Goal: Transaction & Acquisition: Obtain resource

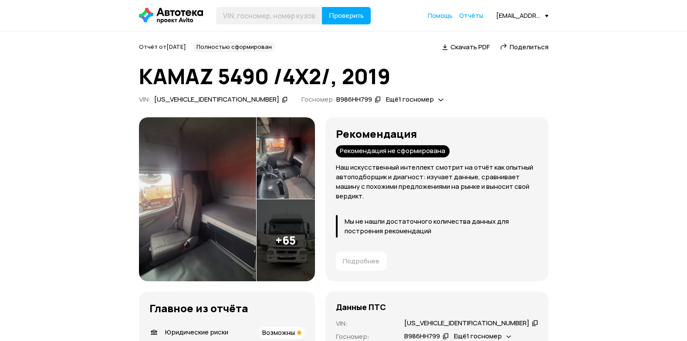
click at [169, 16] on icon at bounding box center [171, 16] width 64 height 16
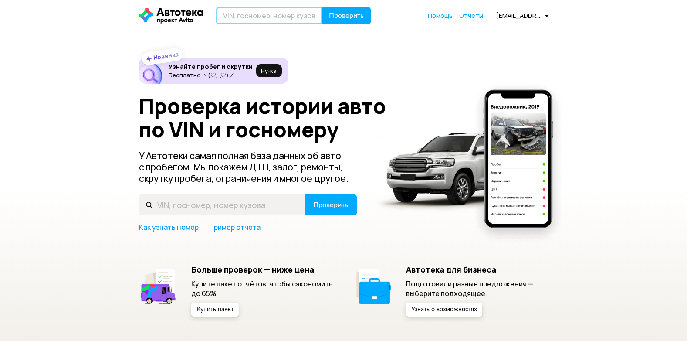
click at [303, 14] on input "text" at bounding box center [269, 15] width 106 height 17
type input "[US_VEHICLE_IDENTIFICATION_NUMBER]"
click at [340, 17] on span "Проверить" at bounding box center [346, 15] width 35 height 7
click at [340, 17] on button "Проверить" at bounding box center [346, 15] width 49 height 17
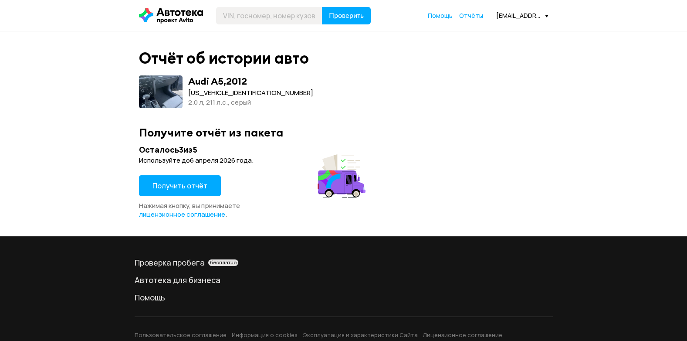
click at [176, 184] on span "Получить отчёт" at bounding box center [179, 186] width 55 height 10
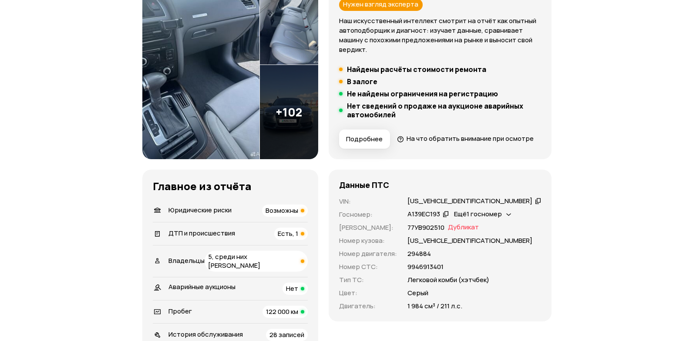
scroll to position [131, 0]
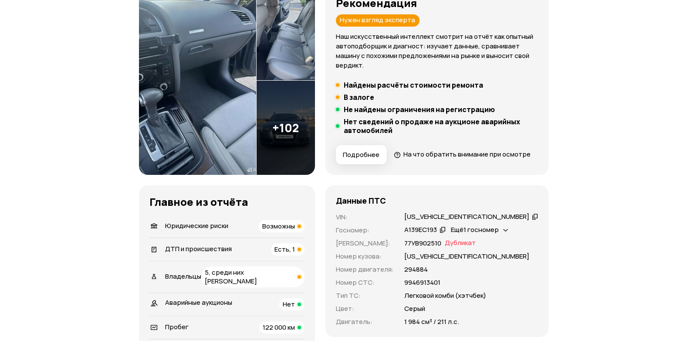
click at [204, 116] on img at bounding box center [197, 80] width 117 height 188
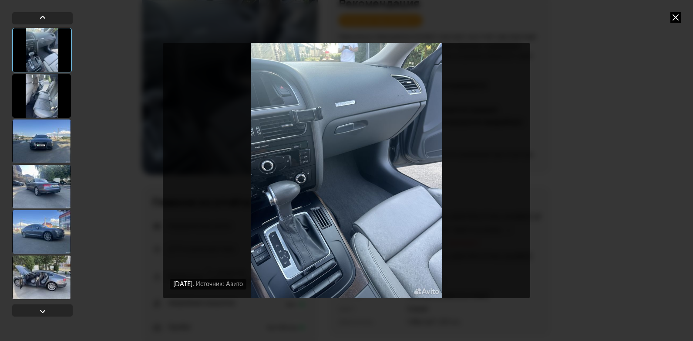
click at [44, 87] on div at bounding box center [41, 96] width 59 height 44
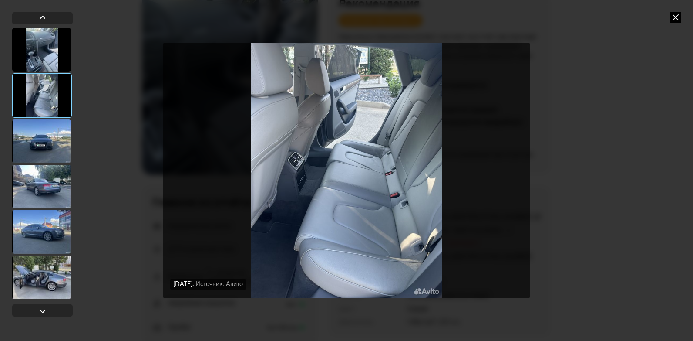
click at [41, 146] on div at bounding box center [41, 141] width 59 height 44
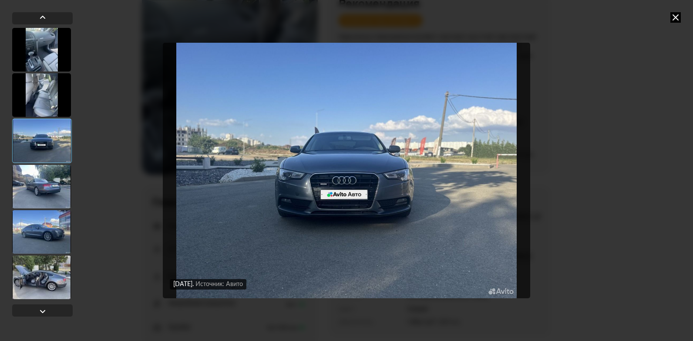
click at [44, 183] on div at bounding box center [41, 187] width 59 height 44
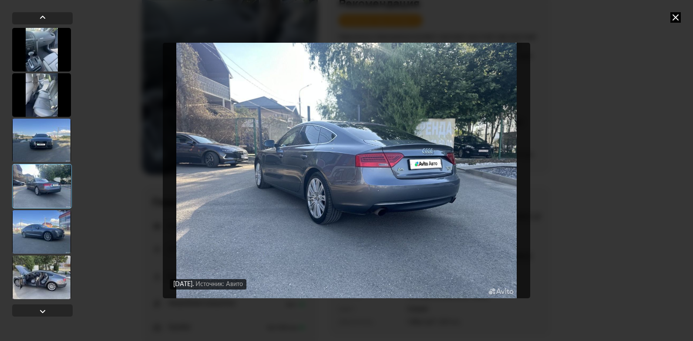
click at [44, 220] on div at bounding box center [41, 232] width 59 height 44
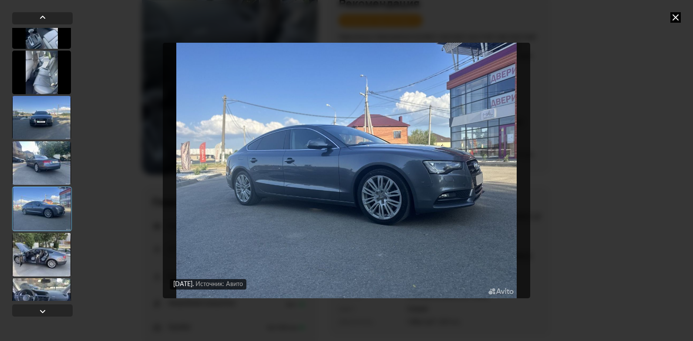
scroll to position [44, 0]
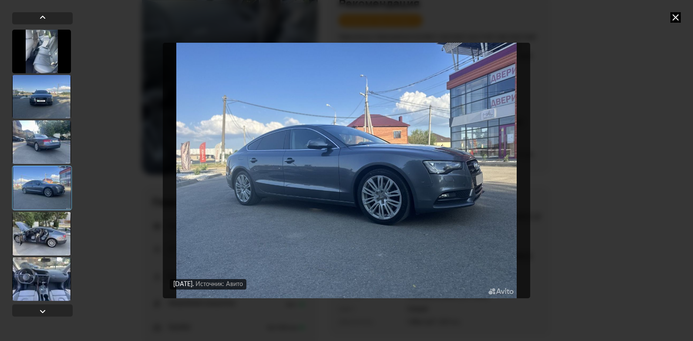
click at [40, 230] on div at bounding box center [41, 234] width 59 height 44
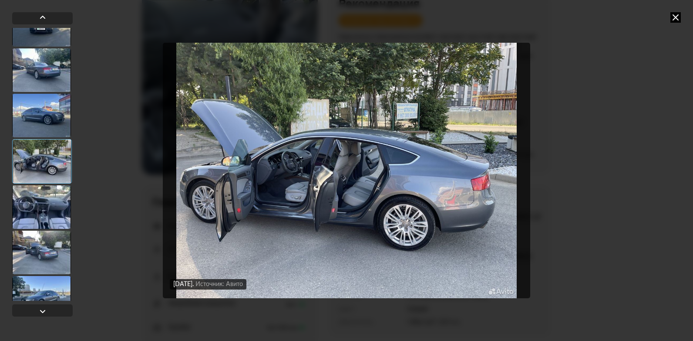
scroll to position [131, 0]
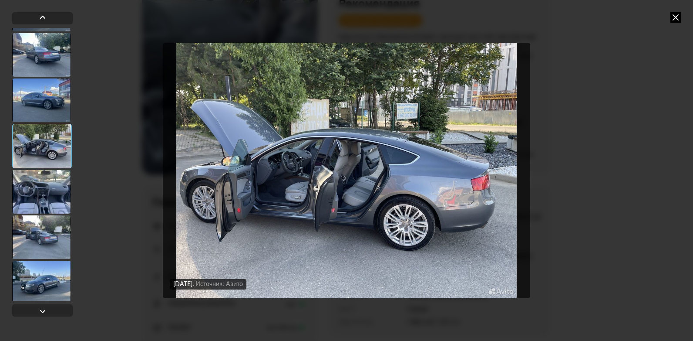
click at [54, 237] on div at bounding box center [41, 237] width 59 height 44
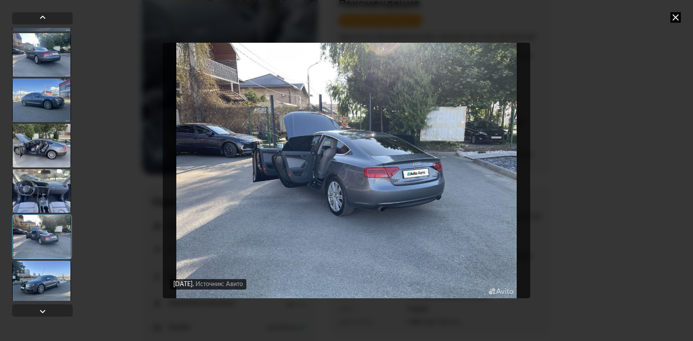
click at [44, 275] on div at bounding box center [41, 282] width 59 height 44
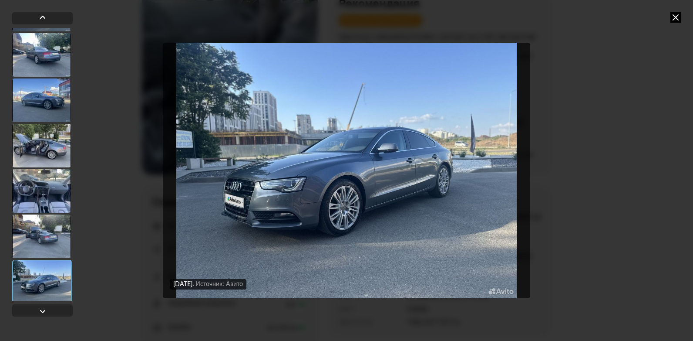
scroll to position [218, 0]
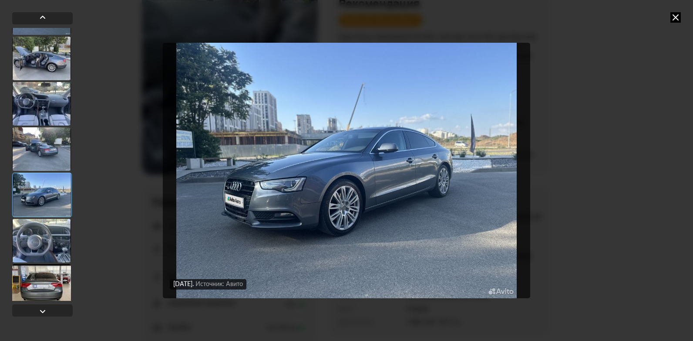
click at [51, 149] on div at bounding box center [41, 149] width 59 height 44
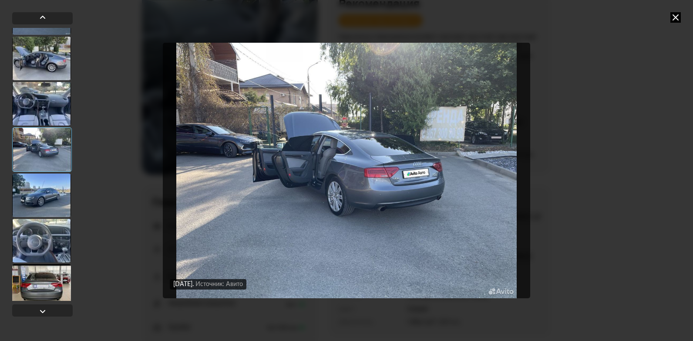
click at [41, 183] on div at bounding box center [41, 195] width 59 height 44
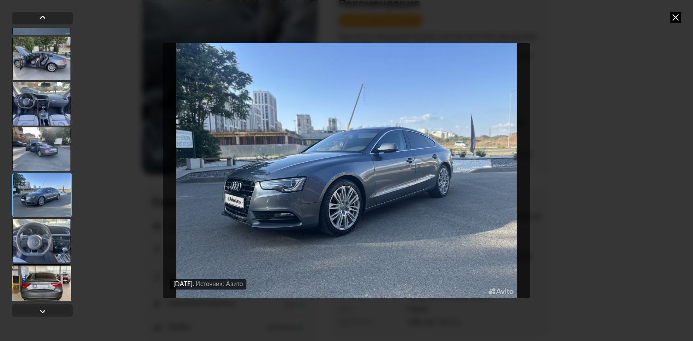
click at [39, 240] on div at bounding box center [41, 241] width 59 height 44
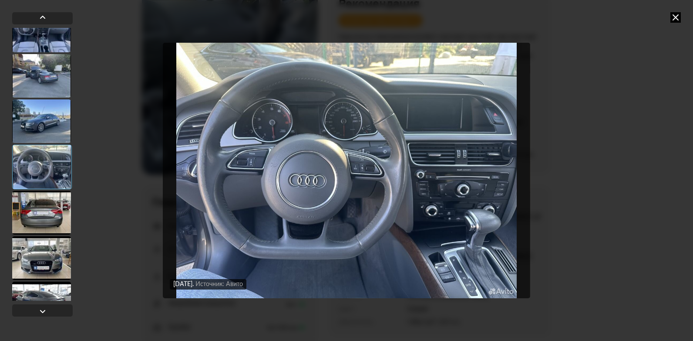
scroll to position [305, 0]
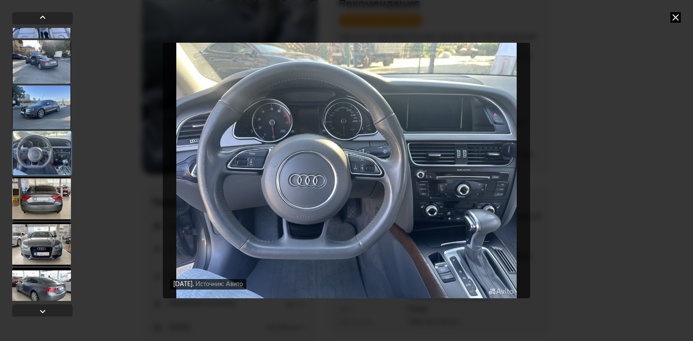
click at [44, 202] on div at bounding box center [41, 199] width 59 height 44
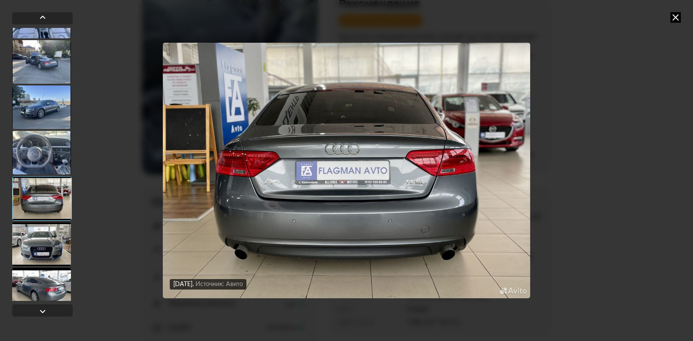
click at [46, 235] on div at bounding box center [41, 244] width 59 height 44
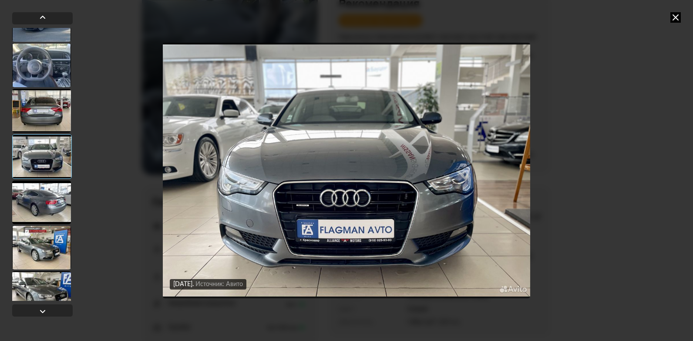
scroll to position [479, 0]
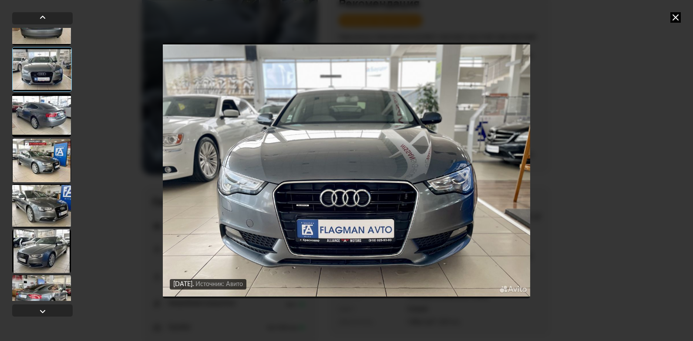
click at [53, 119] on div at bounding box center [41, 115] width 59 height 44
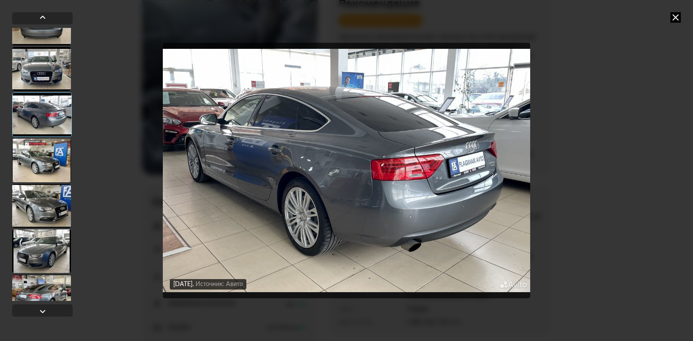
click at [44, 198] on div at bounding box center [41, 206] width 59 height 44
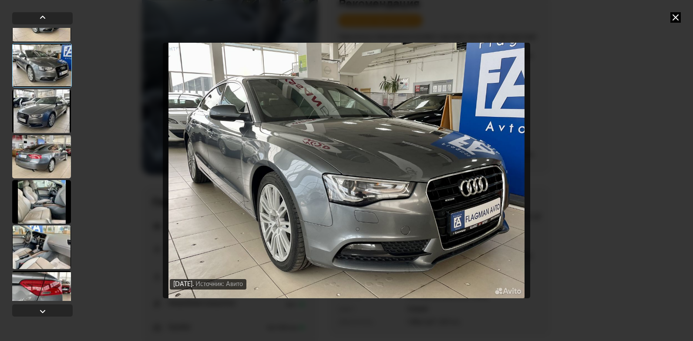
scroll to position [653, 0]
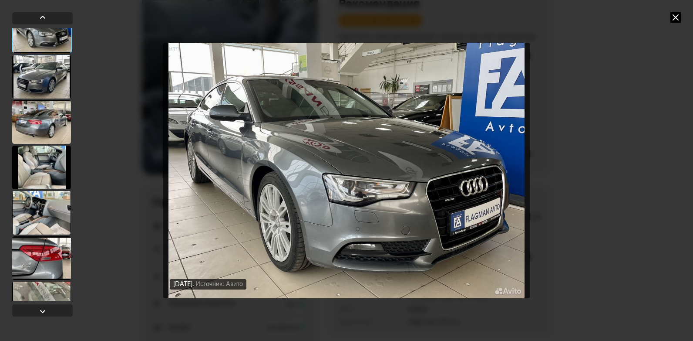
click at [40, 129] on div at bounding box center [41, 122] width 59 height 44
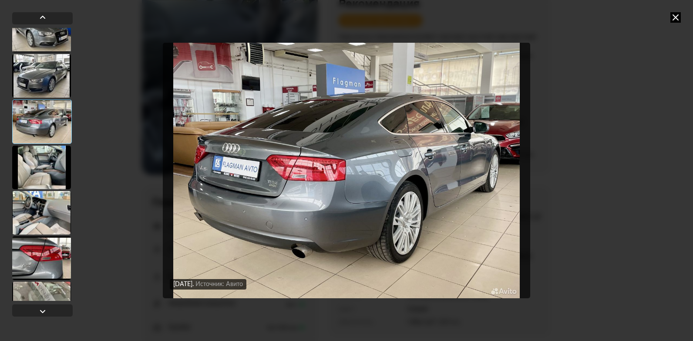
click at [39, 164] on div at bounding box center [41, 167] width 59 height 44
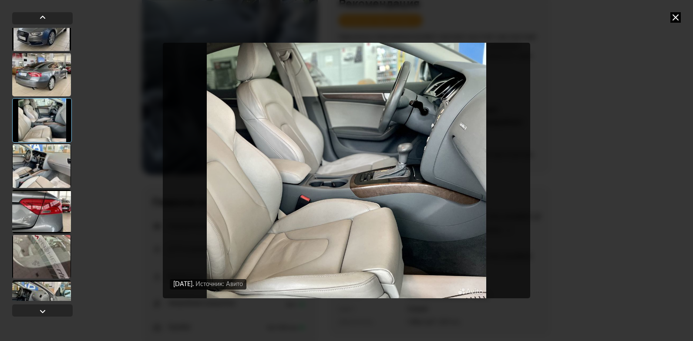
scroll to position [741, 0]
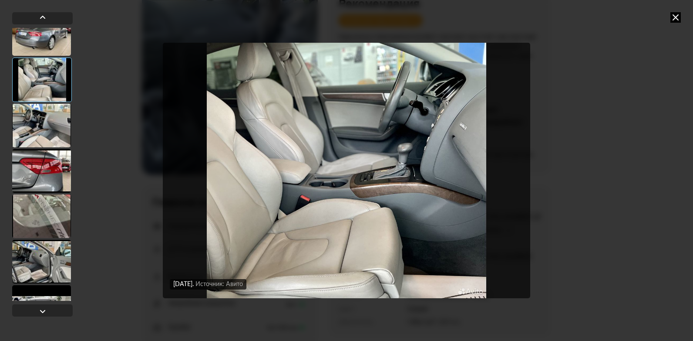
click at [44, 134] on div at bounding box center [41, 126] width 59 height 44
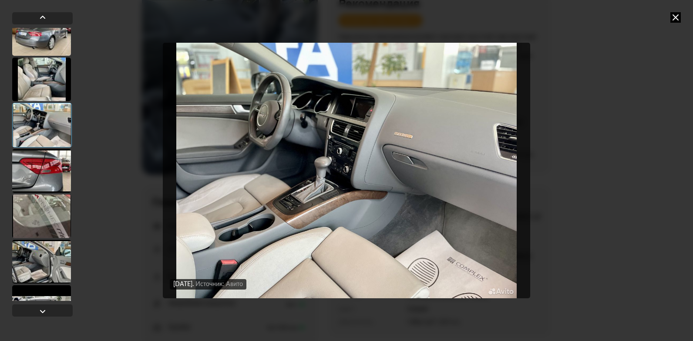
click at [47, 173] on div at bounding box center [41, 171] width 59 height 44
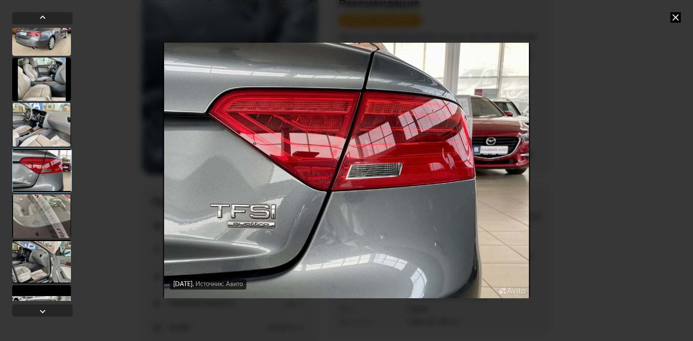
click at [56, 214] on div at bounding box center [41, 216] width 59 height 44
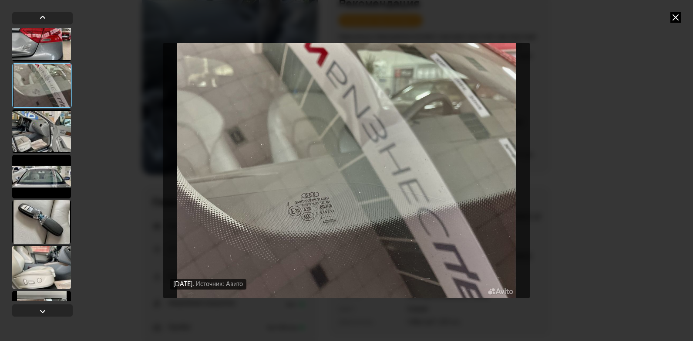
scroll to position [871, 0]
click at [44, 130] on div at bounding box center [41, 131] width 59 height 44
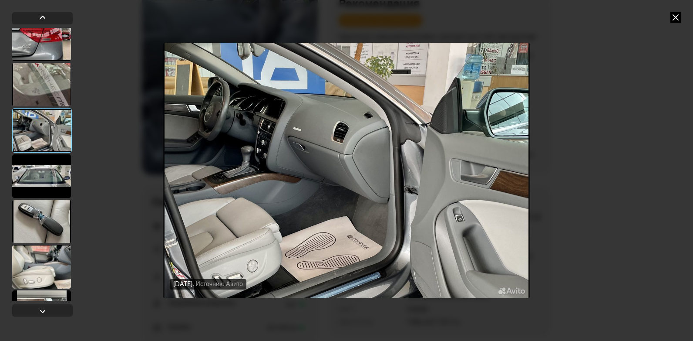
click at [48, 179] on div at bounding box center [41, 176] width 59 height 44
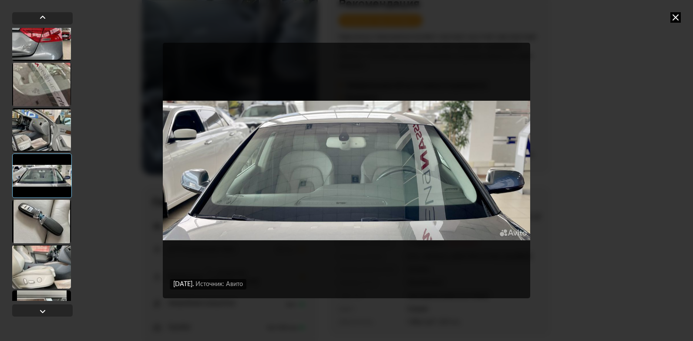
click at [42, 220] on div at bounding box center [41, 222] width 59 height 44
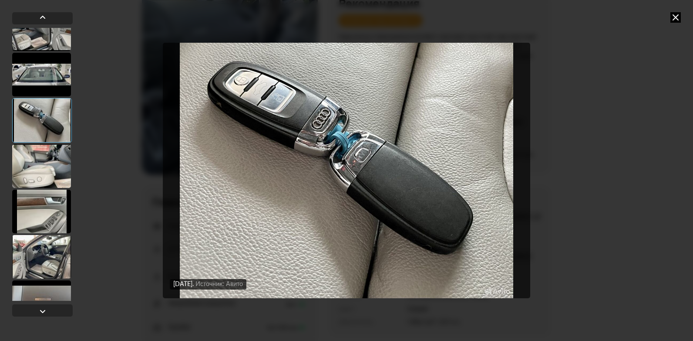
scroll to position [1002, 0]
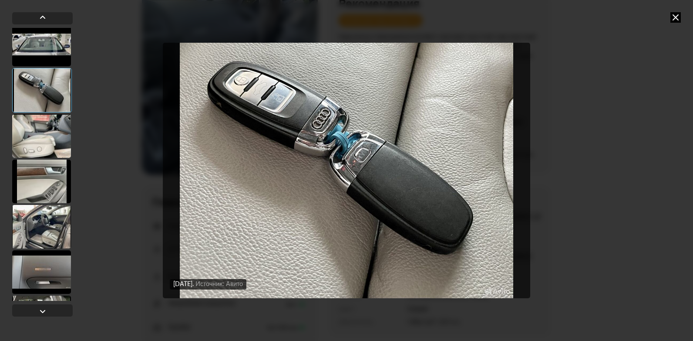
click at [30, 132] on div at bounding box center [41, 136] width 59 height 44
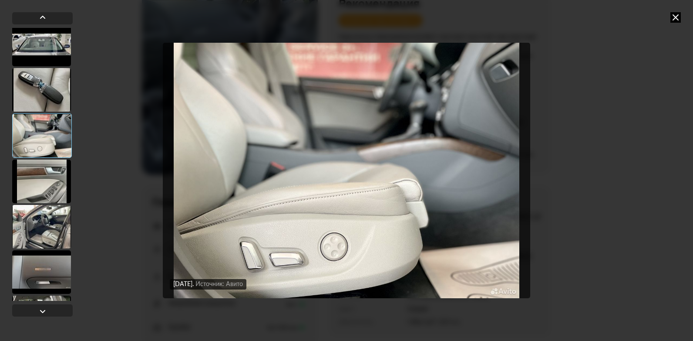
click at [39, 192] on div at bounding box center [41, 181] width 59 height 44
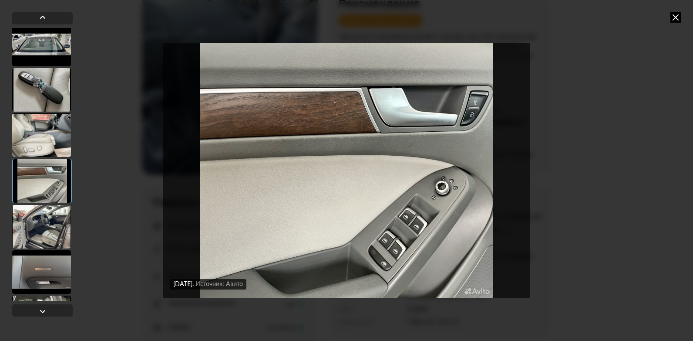
click at [32, 221] on div at bounding box center [41, 227] width 59 height 44
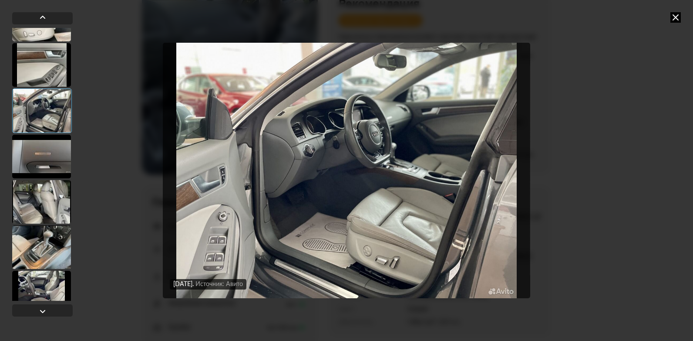
scroll to position [1133, 0]
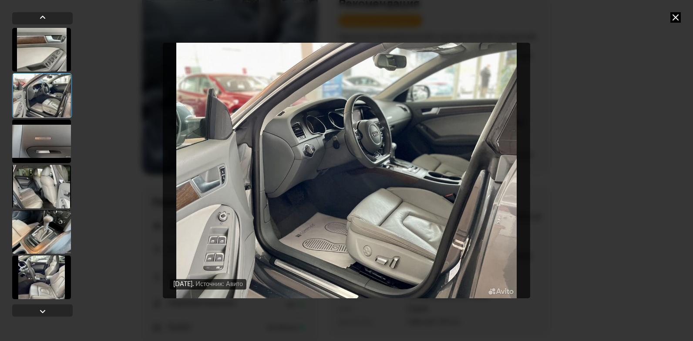
click at [41, 185] on div at bounding box center [41, 187] width 59 height 44
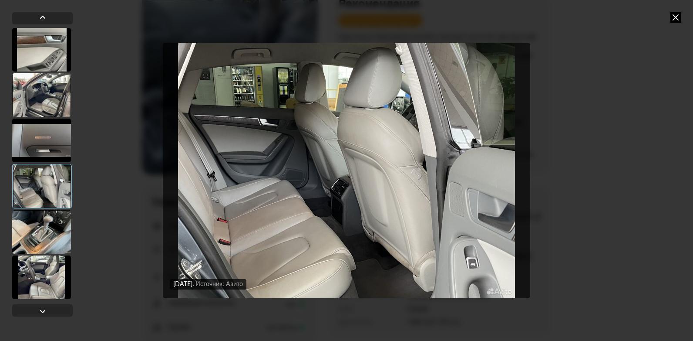
click at [41, 227] on div at bounding box center [41, 232] width 59 height 44
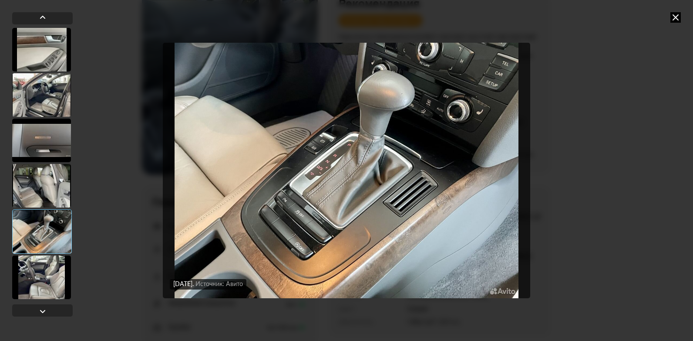
click at [35, 264] on div at bounding box center [41, 277] width 59 height 44
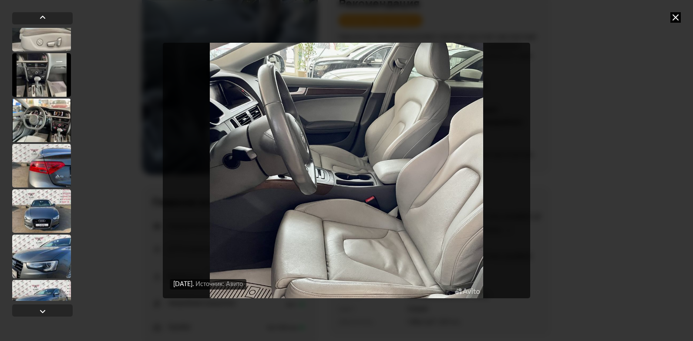
scroll to position [1699, 0]
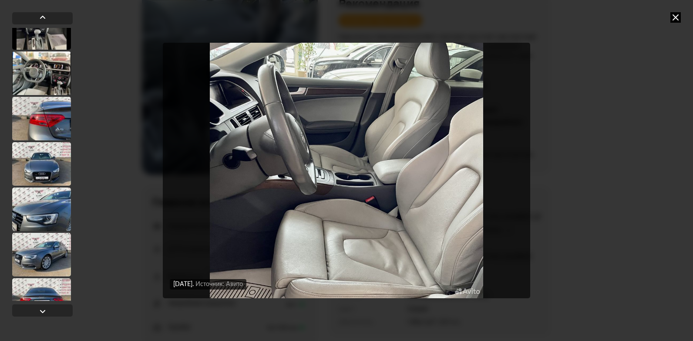
click at [50, 123] on div at bounding box center [41, 119] width 59 height 44
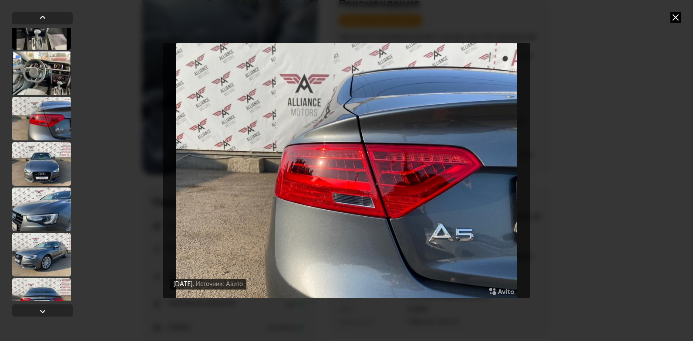
scroll to position [1698, 0]
click at [48, 161] on div at bounding box center [41, 165] width 59 height 44
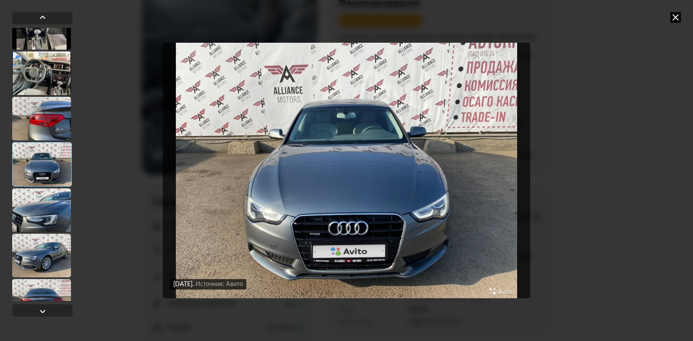
click at [44, 209] on div at bounding box center [41, 210] width 59 height 44
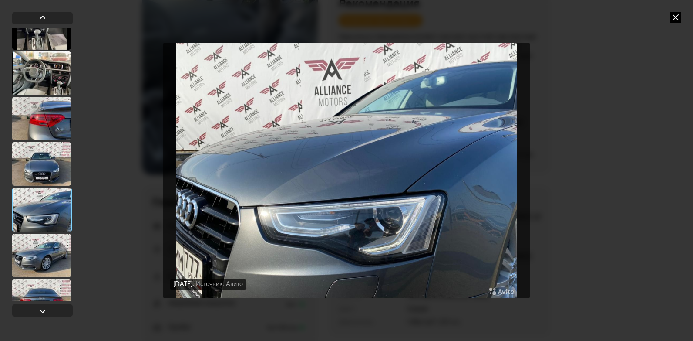
click at [42, 251] on div at bounding box center [41, 255] width 59 height 44
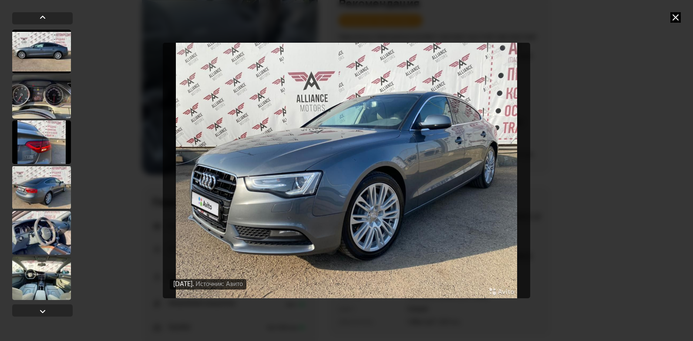
scroll to position [2090, 0]
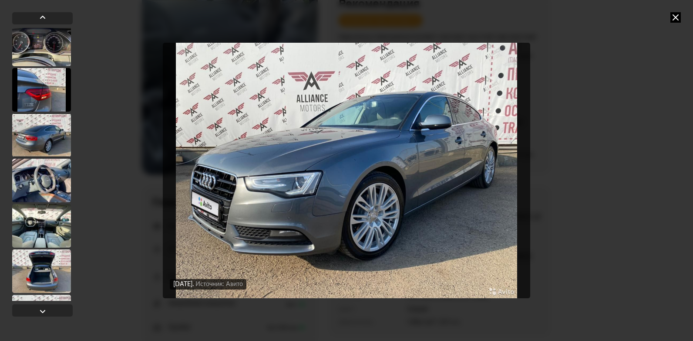
click at [33, 132] on div at bounding box center [41, 135] width 59 height 44
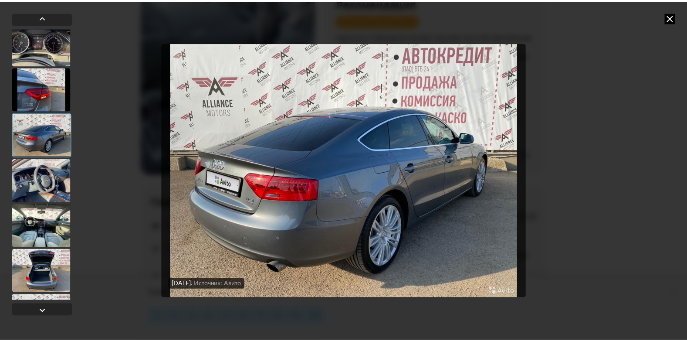
scroll to position [2089, 0]
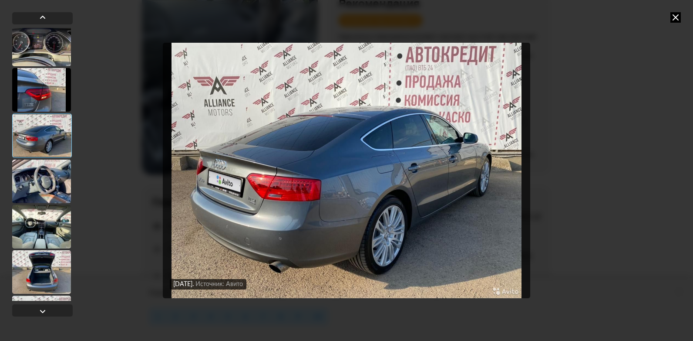
click at [673, 17] on icon at bounding box center [676, 17] width 10 height 10
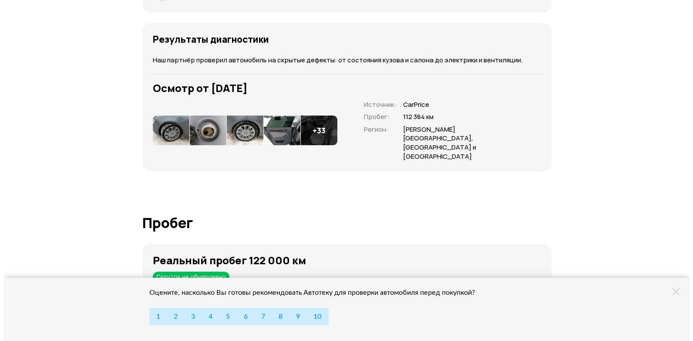
scroll to position [1350, 0]
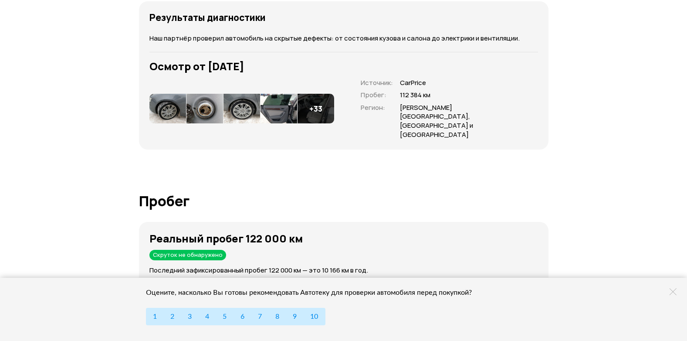
click at [168, 113] on img at bounding box center [167, 109] width 37 height 30
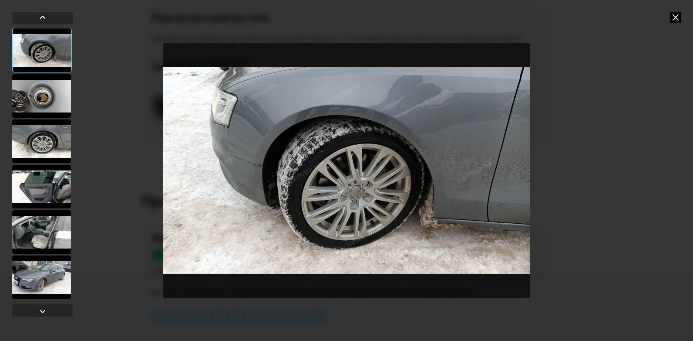
click at [34, 88] on div at bounding box center [41, 96] width 59 height 44
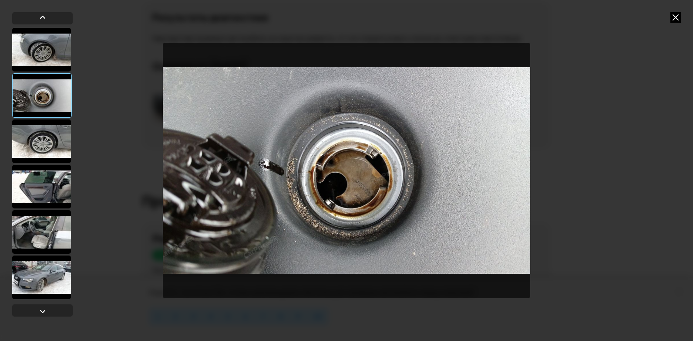
click at [44, 144] on div at bounding box center [41, 141] width 59 height 44
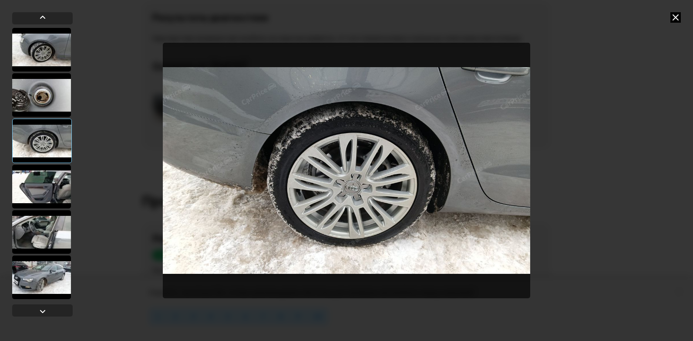
click at [44, 186] on div at bounding box center [41, 187] width 59 height 44
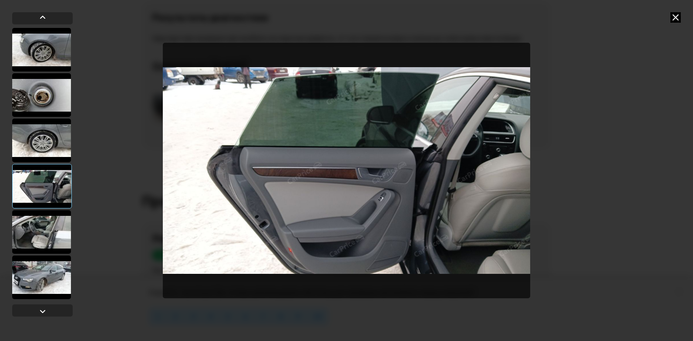
click at [40, 230] on div at bounding box center [41, 232] width 59 height 44
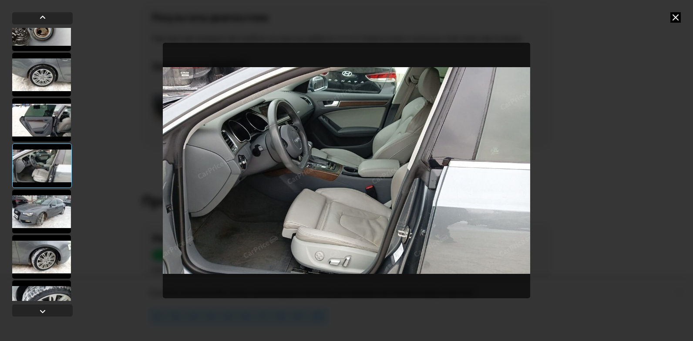
scroll to position [87, 0]
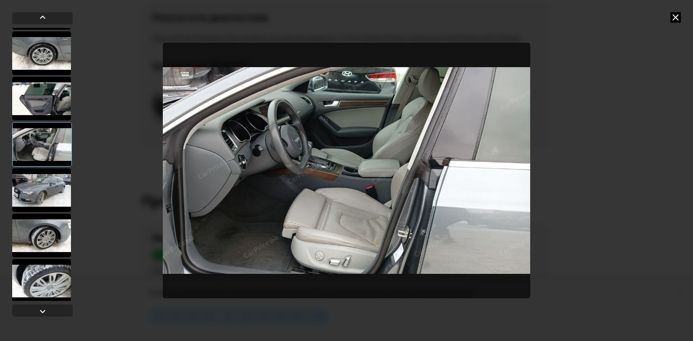
click at [47, 184] on div at bounding box center [41, 190] width 59 height 44
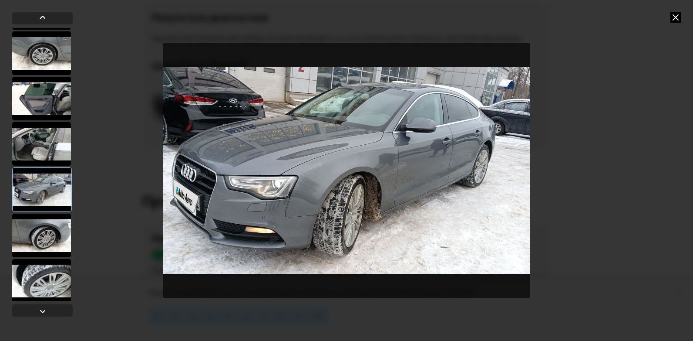
click at [42, 235] on div at bounding box center [41, 235] width 59 height 44
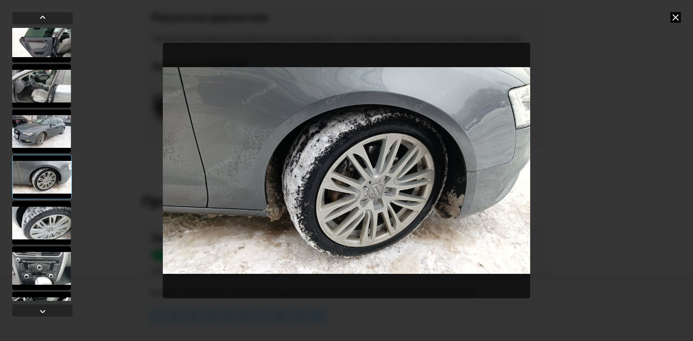
scroll to position [218, 0]
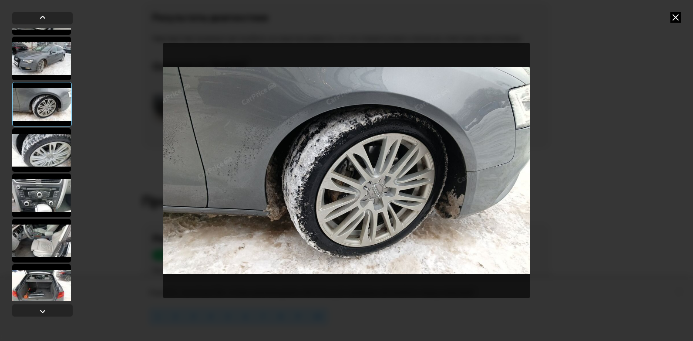
click at [44, 156] on div at bounding box center [41, 150] width 59 height 44
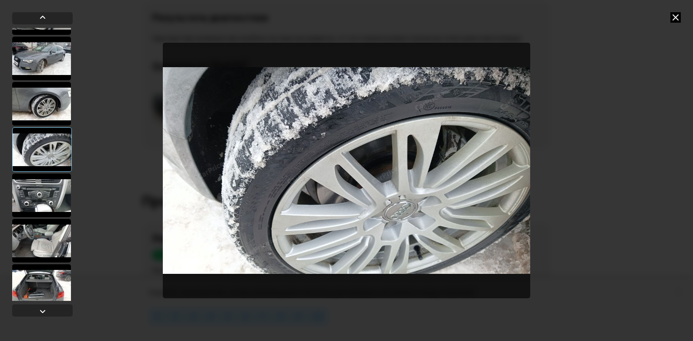
click at [42, 195] on div at bounding box center [41, 195] width 59 height 44
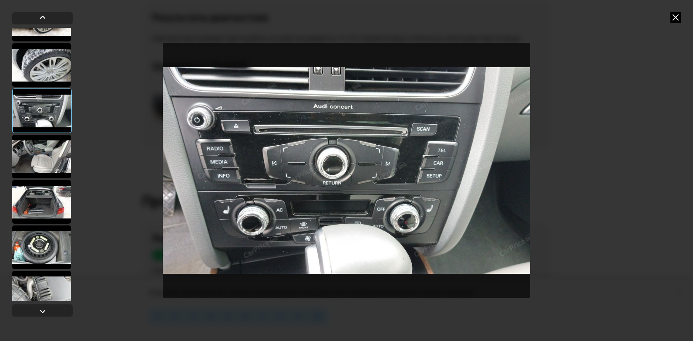
scroll to position [305, 0]
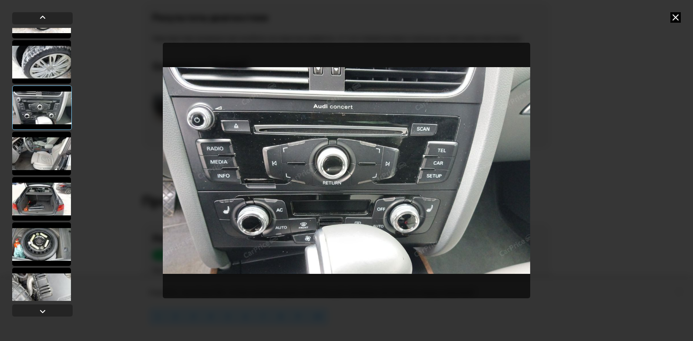
click at [36, 147] on div at bounding box center [41, 154] width 59 height 44
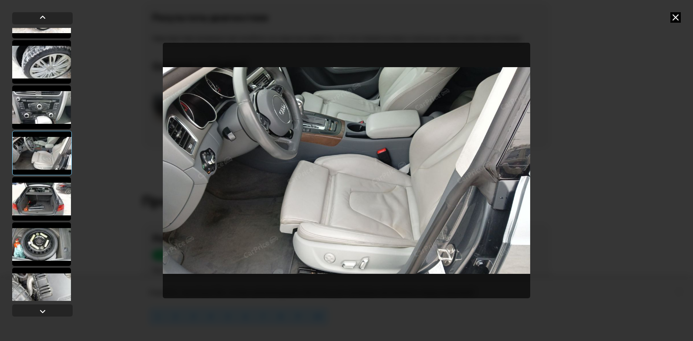
click at [38, 198] on div at bounding box center [41, 199] width 59 height 44
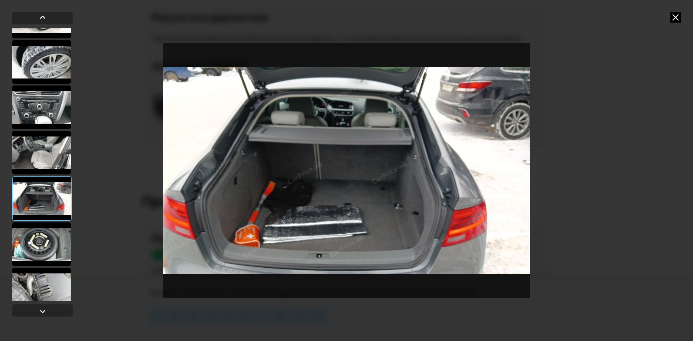
click at [45, 162] on div at bounding box center [41, 153] width 59 height 44
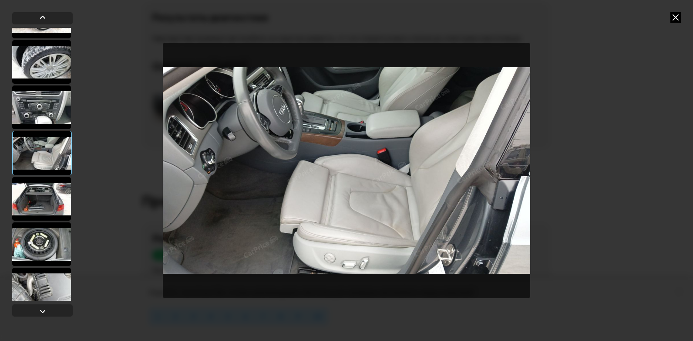
click at [44, 189] on div at bounding box center [41, 199] width 59 height 44
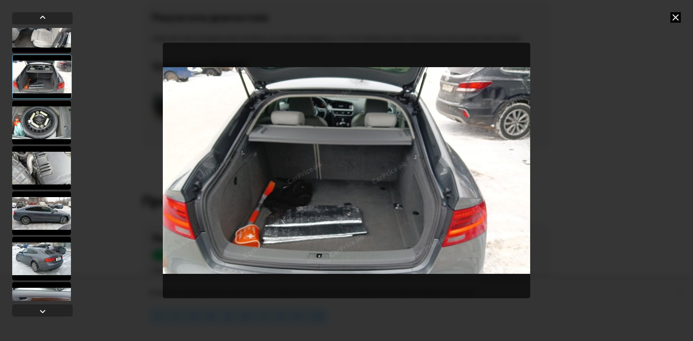
scroll to position [436, 0]
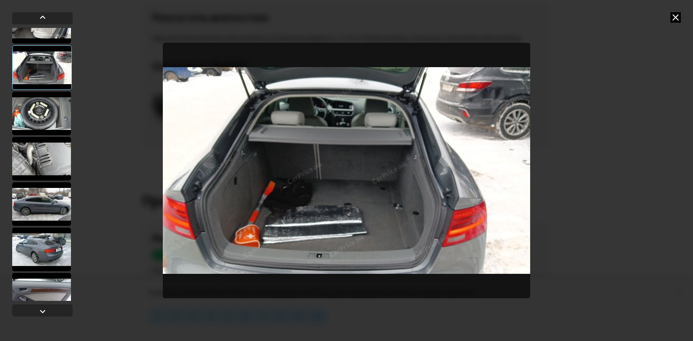
click at [56, 162] on div at bounding box center [41, 159] width 59 height 44
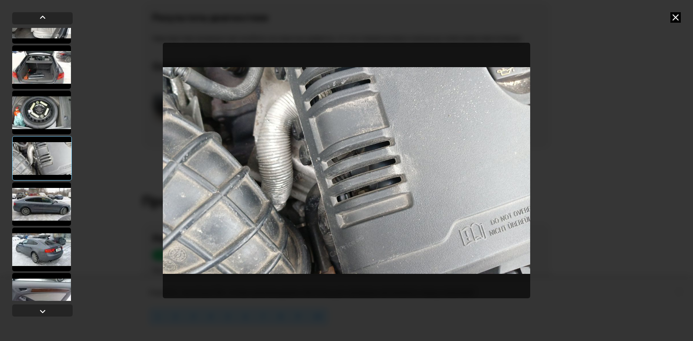
click at [50, 211] on div at bounding box center [41, 204] width 59 height 44
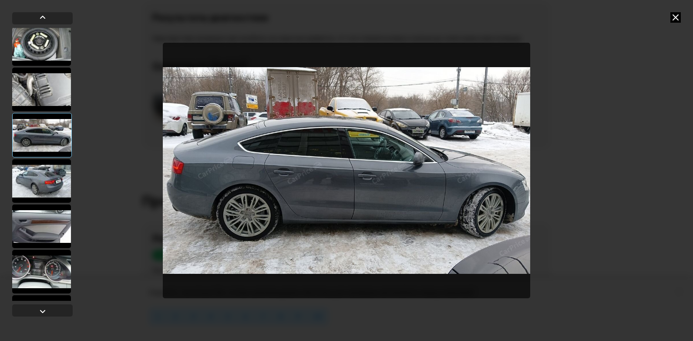
scroll to position [523, 0]
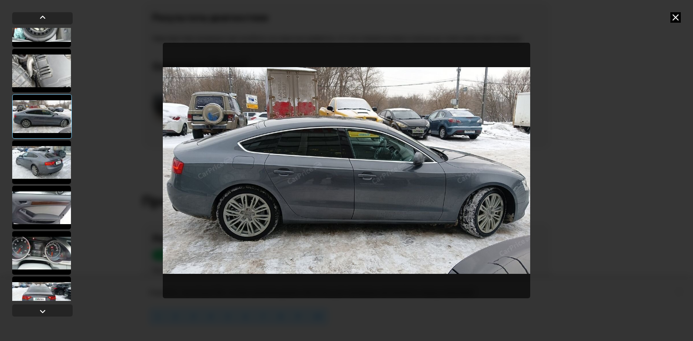
click at [41, 173] on div at bounding box center [41, 162] width 59 height 44
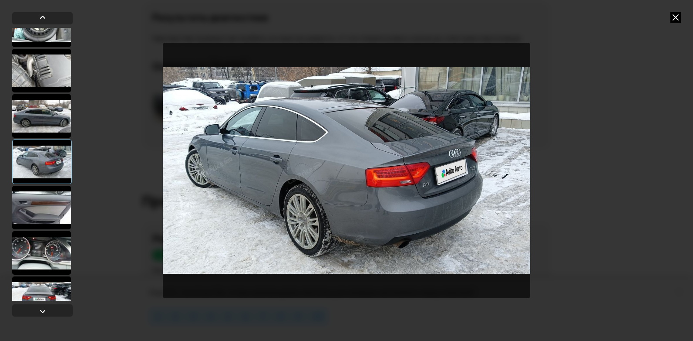
click at [41, 202] on div at bounding box center [41, 208] width 59 height 44
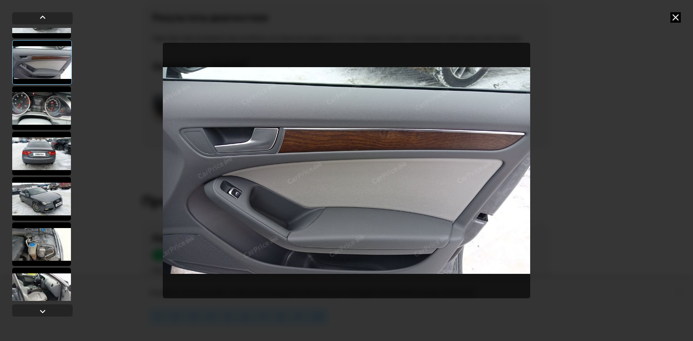
scroll to position [697, 0]
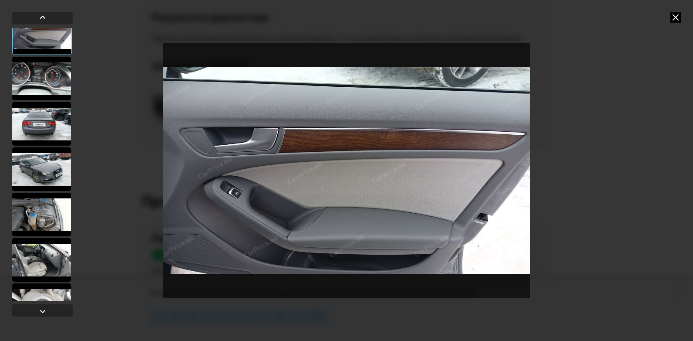
click at [41, 75] on div at bounding box center [41, 79] width 59 height 44
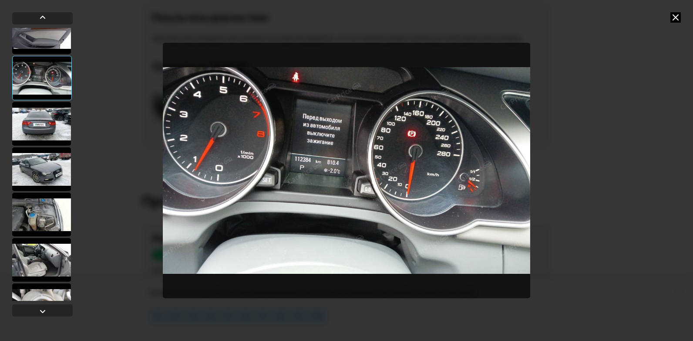
click at [50, 124] on div at bounding box center [41, 124] width 59 height 44
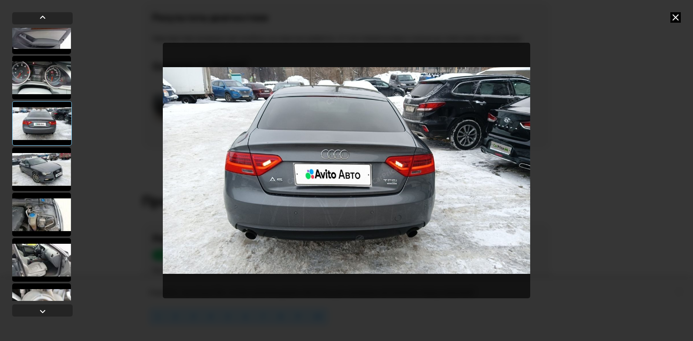
click at [44, 215] on div at bounding box center [41, 215] width 59 height 44
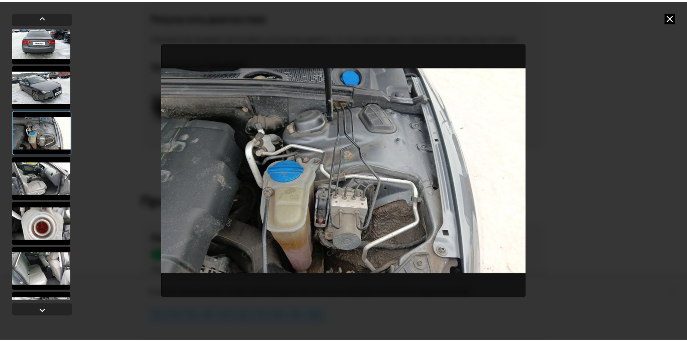
scroll to position [784, 0]
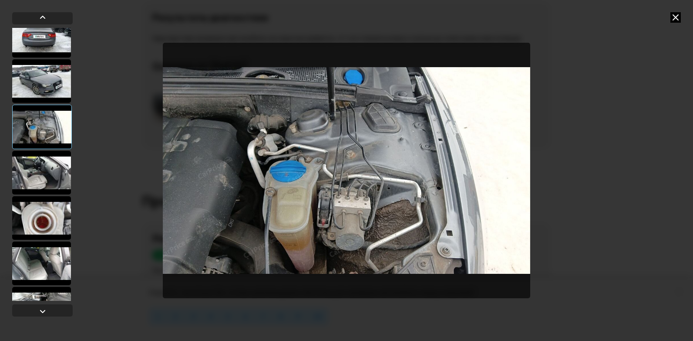
click at [43, 178] on div at bounding box center [41, 173] width 59 height 44
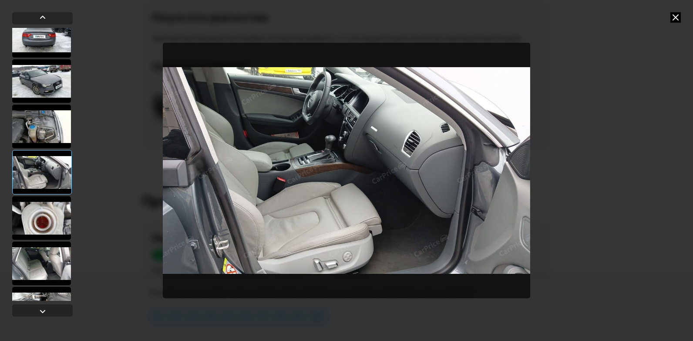
click at [48, 219] on div at bounding box center [41, 218] width 59 height 44
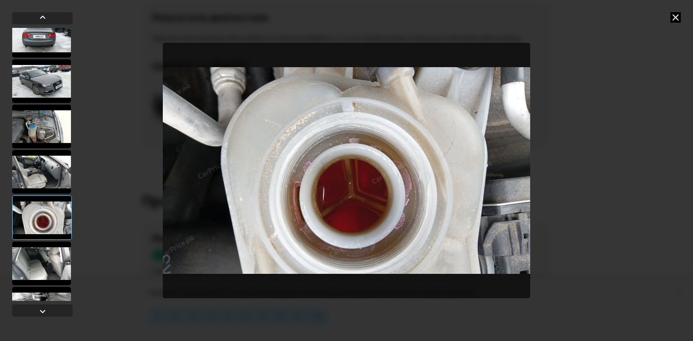
click at [674, 18] on icon at bounding box center [676, 17] width 10 height 10
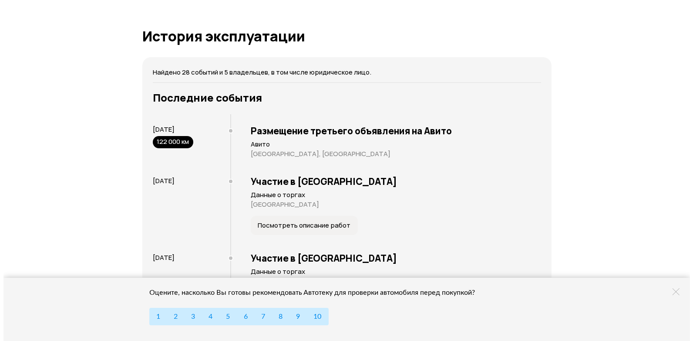
scroll to position [1960, 0]
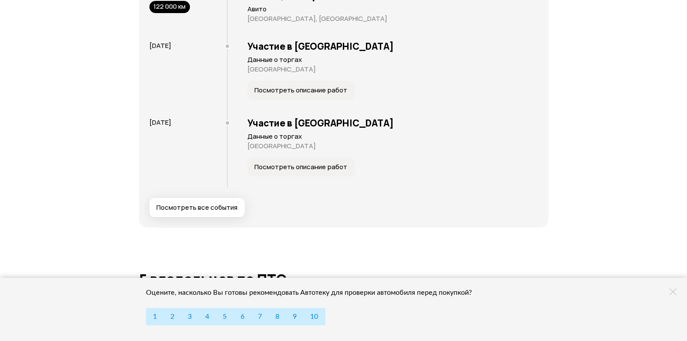
click at [206, 206] on button "Посмотреть все события" at bounding box center [196, 207] width 95 height 19
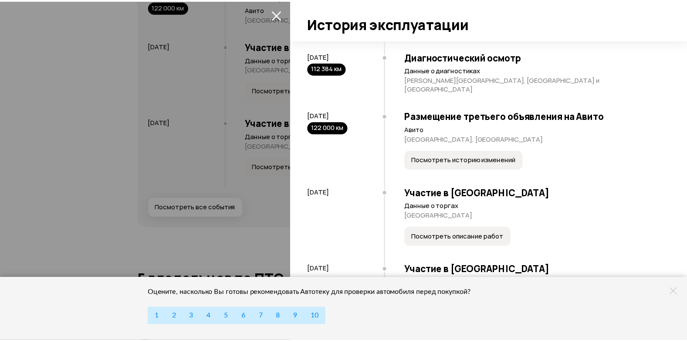
scroll to position [1682, 0]
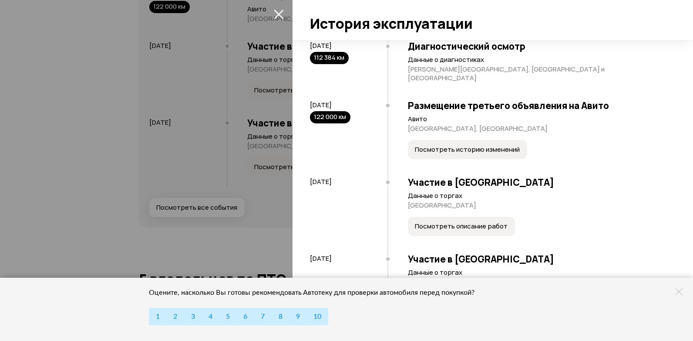
click at [274, 13] on icon "закрыть" at bounding box center [279, 14] width 10 height 10
drag, startPoint x: 274, startPoint y: 13, endPoint x: 264, endPoint y: 23, distance: 14.2
click at [274, 13] on icon "закрыть" at bounding box center [279, 14] width 10 height 10
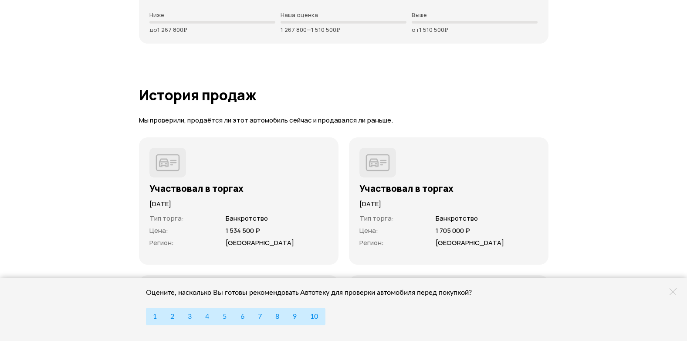
scroll to position [2918, 0]
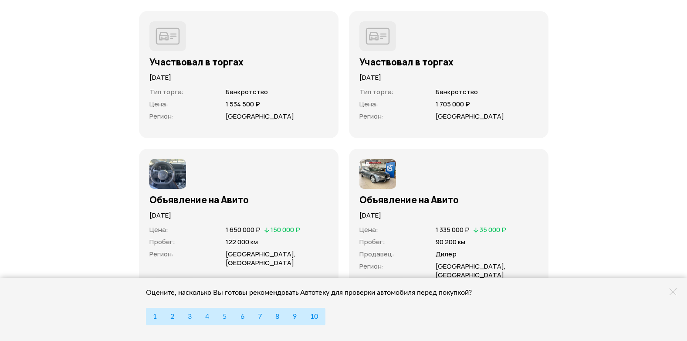
click at [174, 163] on img at bounding box center [167, 174] width 37 height 30
click at [180, 194] on h3 "Объявление на Авито" at bounding box center [238, 199] width 179 height 11
click at [279, 225] on span "150 000 ₽" at bounding box center [286, 229] width 30 height 9
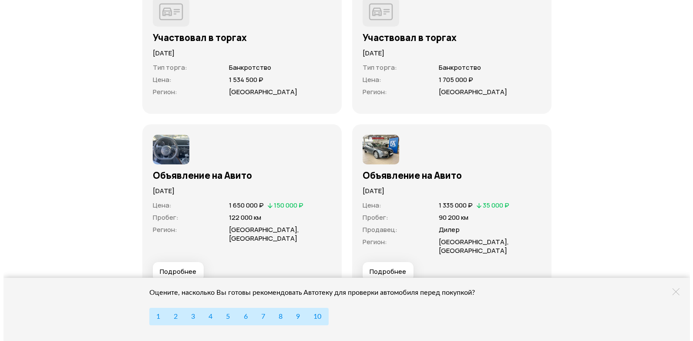
scroll to position [2962, 0]
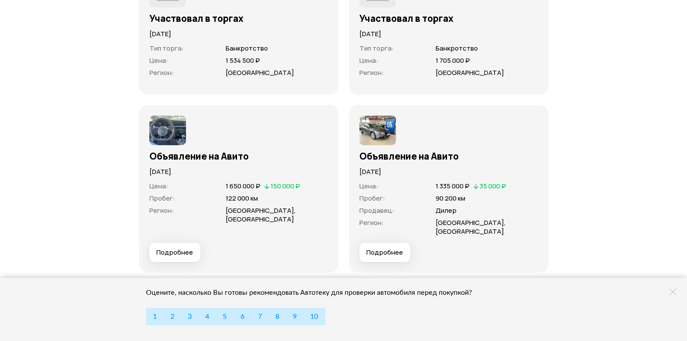
click at [166, 248] on span "Подробнее" at bounding box center [174, 252] width 37 height 9
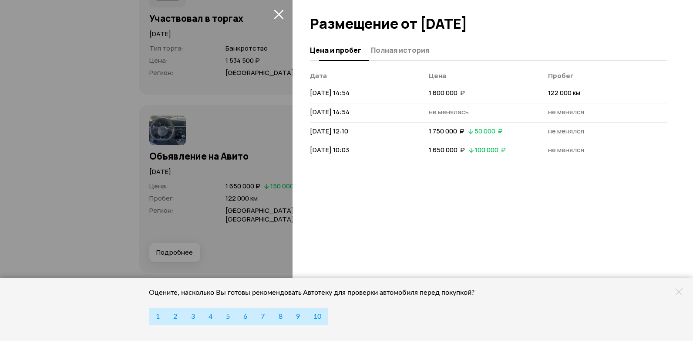
click at [409, 49] on span "Полная история" at bounding box center [400, 50] width 58 height 9
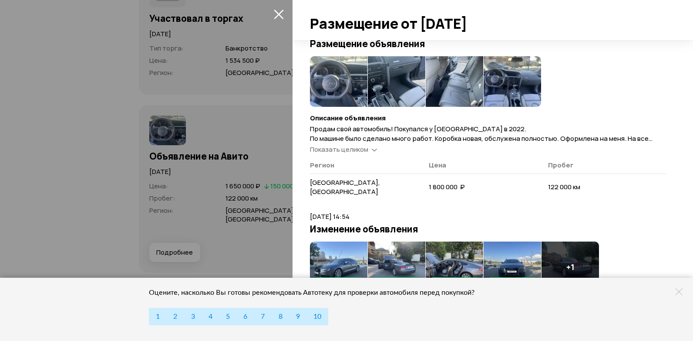
scroll to position [0, 0]
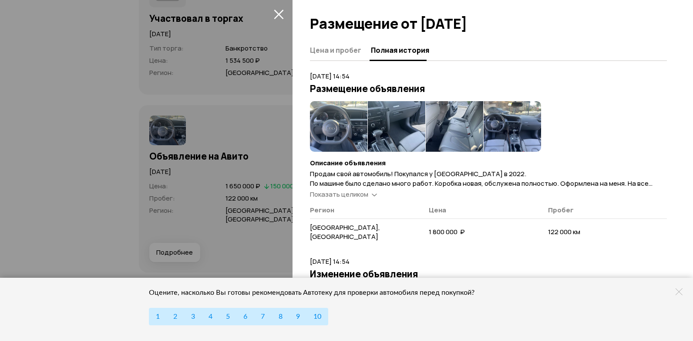
click at [364, 192] on span "Показать целиком" at bounding box center [339, 193] width 58 height 9
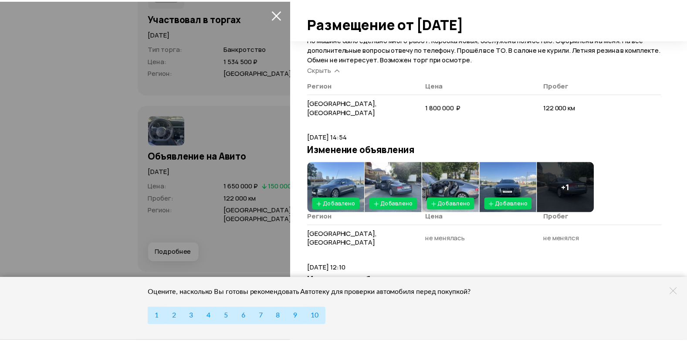
scroll to position [198, 0]
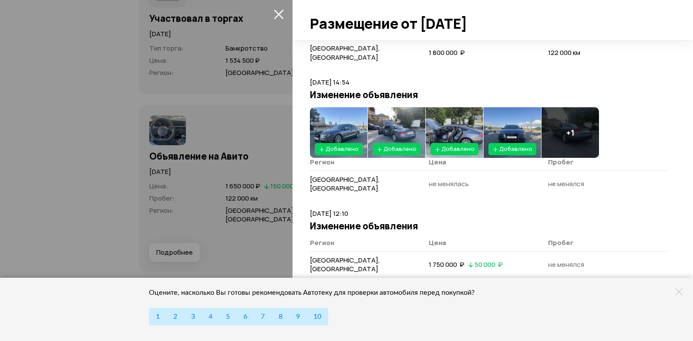
click at [277, 14] on icon "закрыть" at bounding box center [279, 14] width 10 height 10
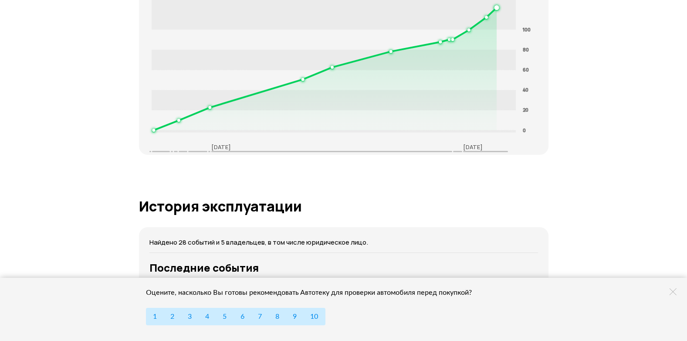
scroll to position [1350, 0]
